Goal: Entertainment & Leisure: Consume media (video, audio)

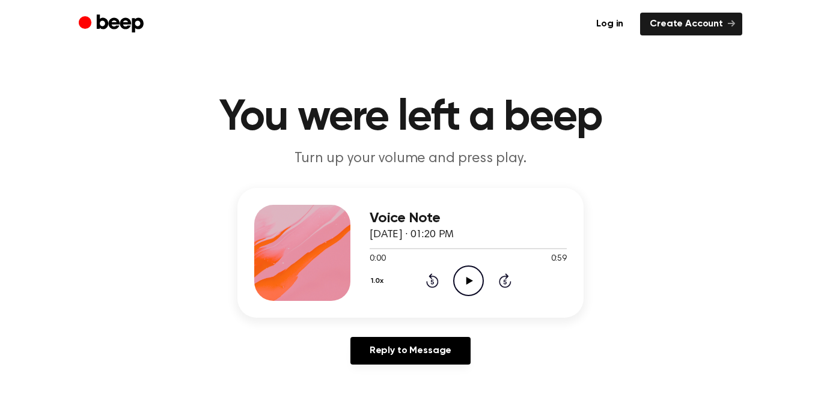
click at [262, 171] on main "You were left a beep Turn up your volume and press play. Voice Note [DATE] · 01…" at bounding box center [410, 370] width 821 height 741
